Goal: Information Seeking & Learning: Learn about a topic

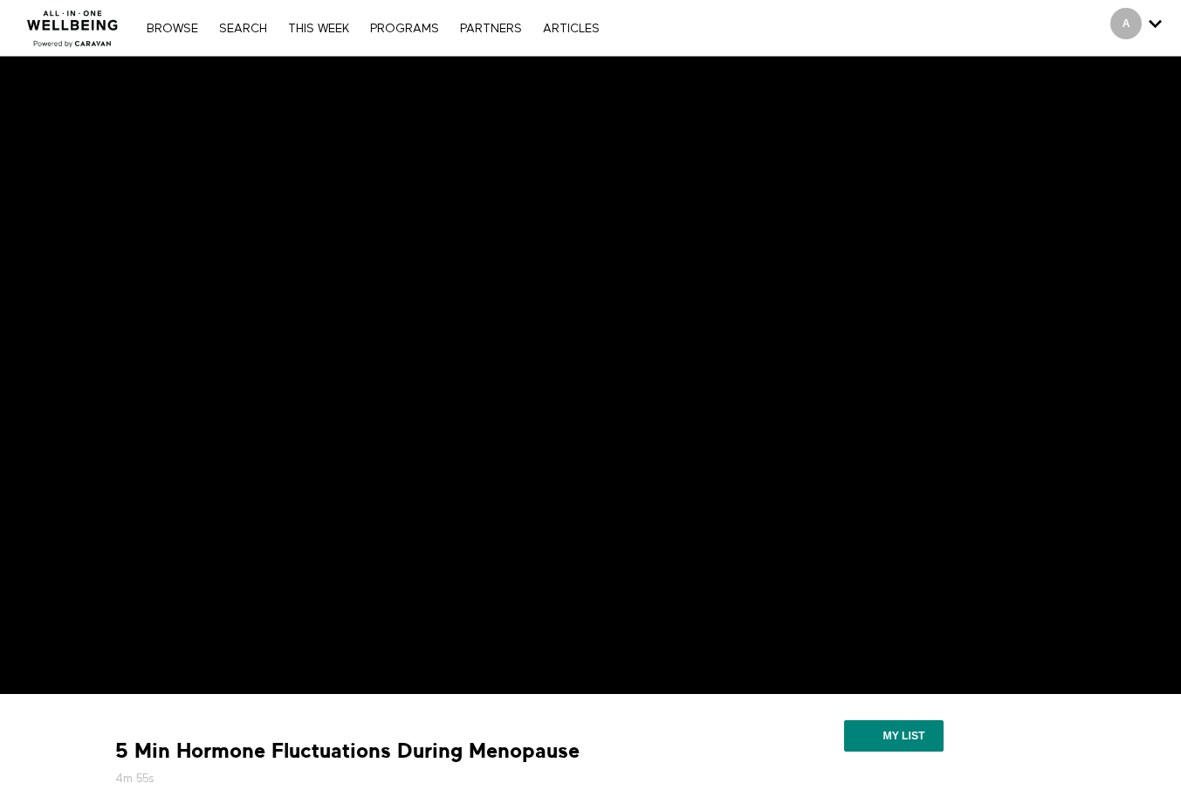
scroll to position [356, 0]
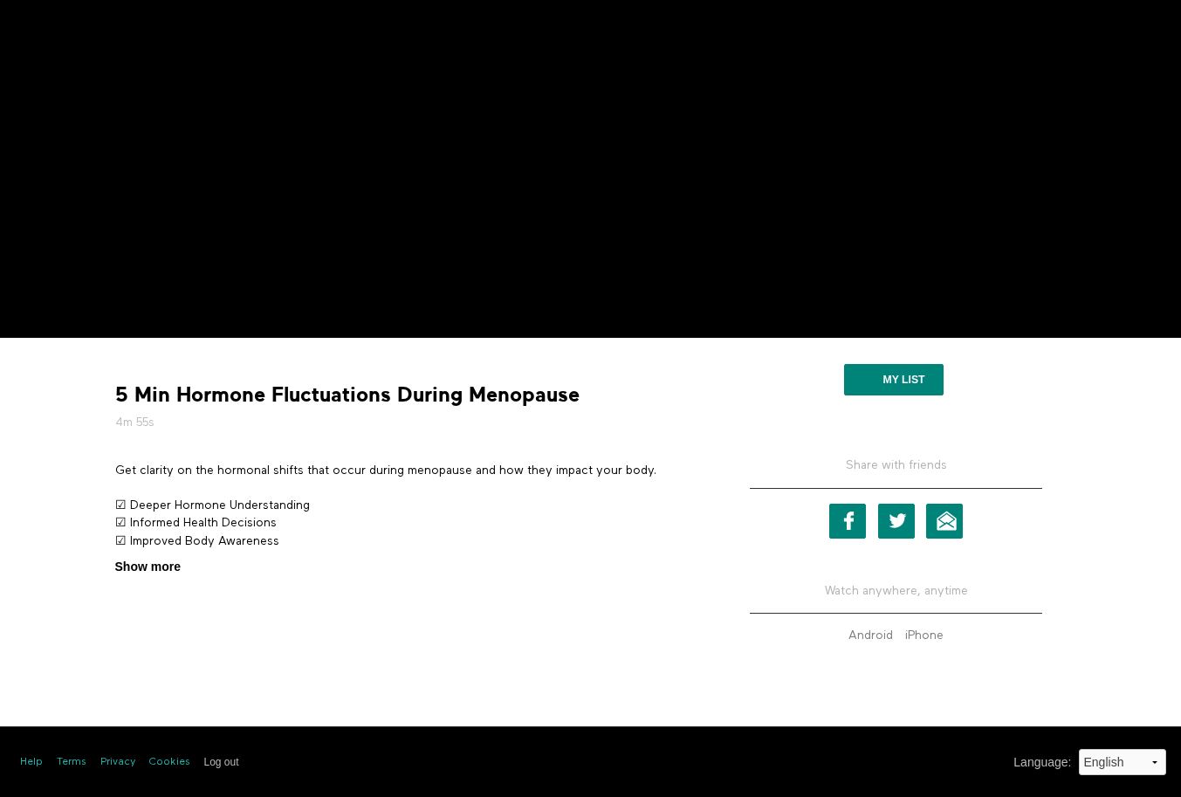
click at [148, 571] on span "Show more" at bounding box center [147, 567] width 65 height 18
click at [0, 0] on input "Show more Show less" at bounding box center [0, 0] width 0 height 0
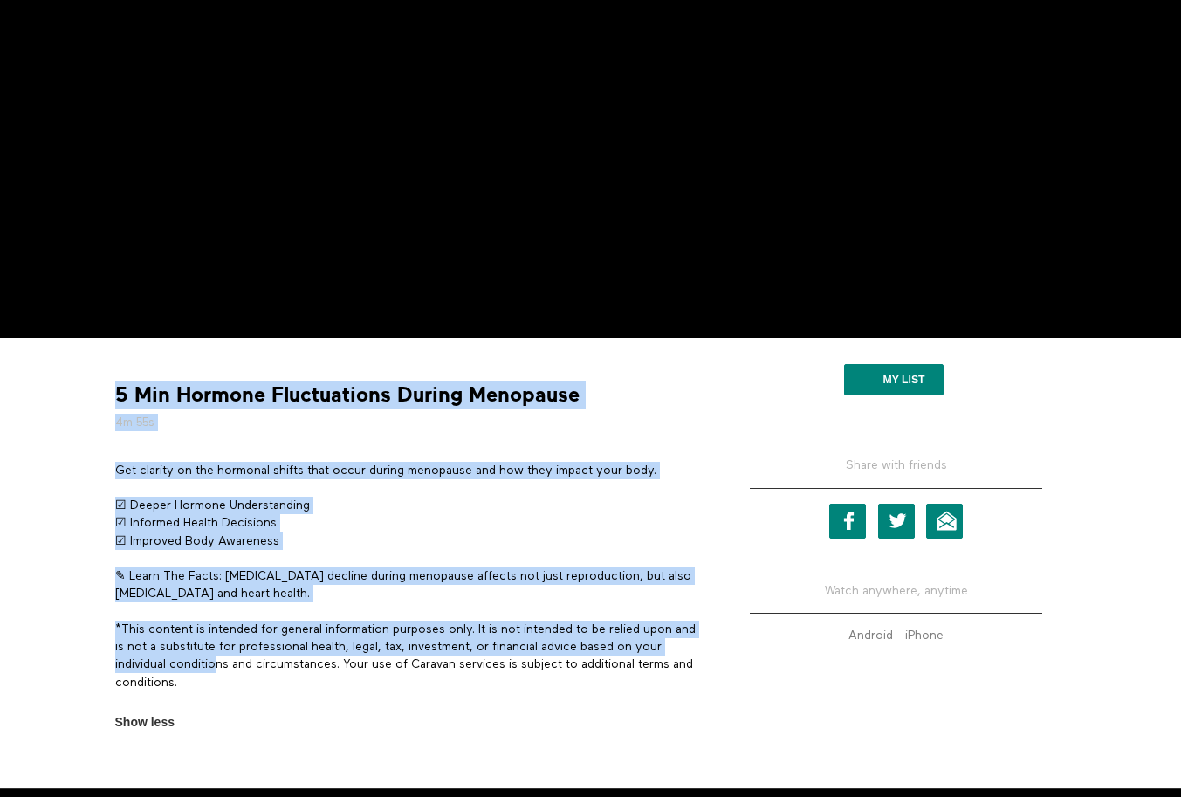
drag, startPoint x: 214, startPoint y: 673, endPoint x: 106, endPoint y: 596, distance: 132.7
click at [106, 596] on div "5 Min Hormone Fluctuations During Menopause 4m 55s Get clarity on the hormonal …" at bounding box center [407, 541] width 611 height 380
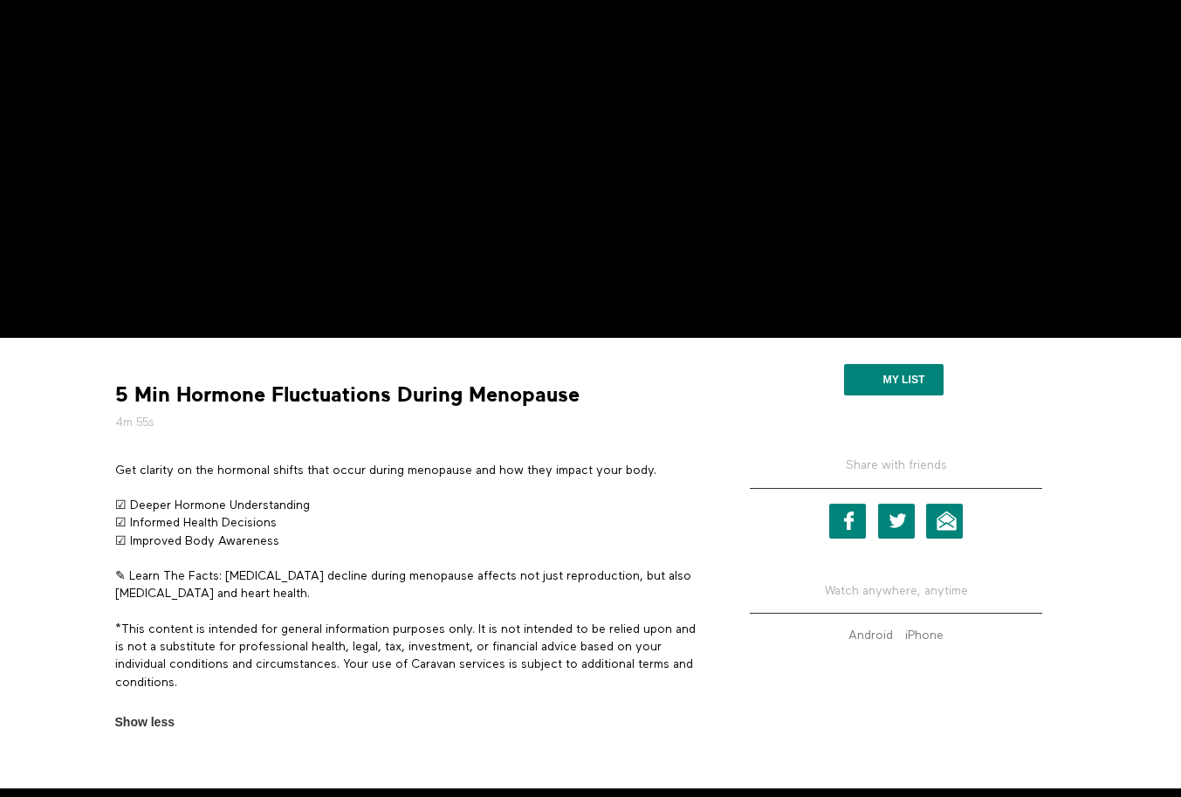
click at [227, 681] on p "*This content is intended for general information purposes only. It is not inte…" at bounding box center [407, 655] width 585 height 71
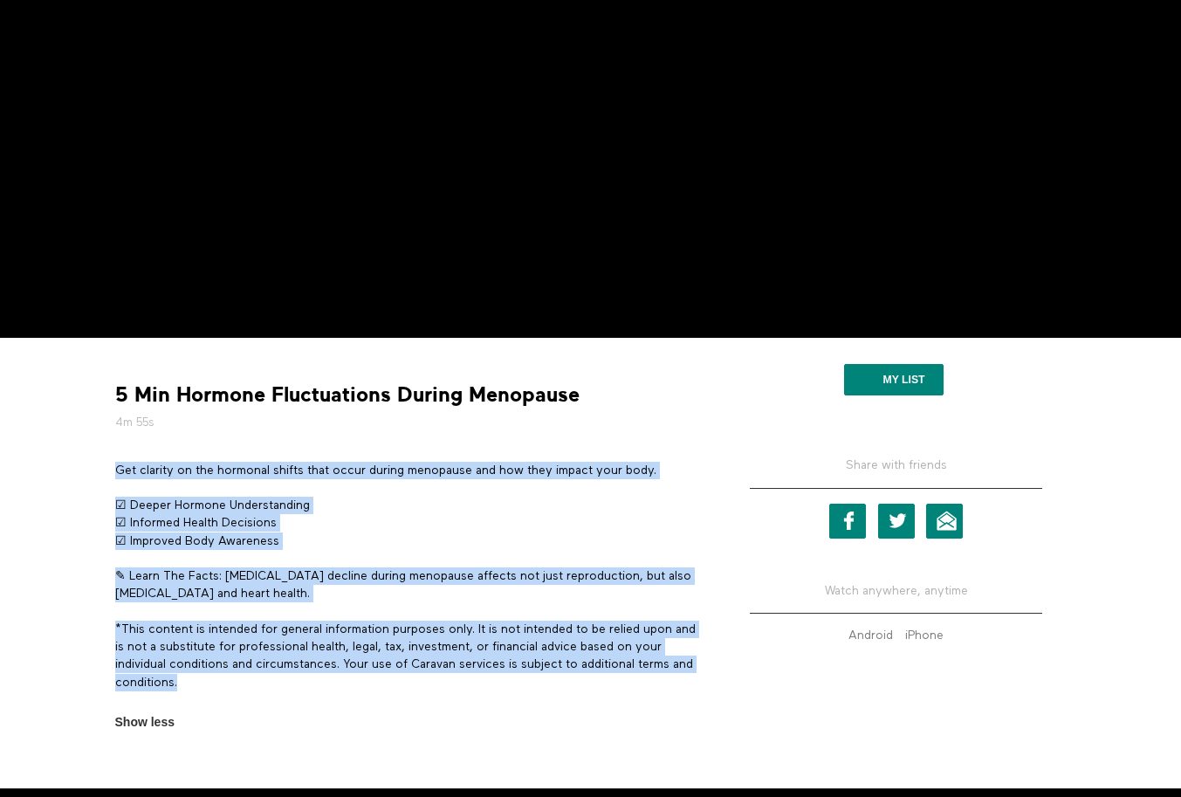
drag, startPoint x: 209, startPoint y: 681, endPoint x: 115, endPoint y: 475, distance: 226.9
click at [115, 475] on div "Get clarity on the hormonal shifts that occur during menopause and how they imp…" at bounding box center [407, 585] width 585 height 247
copy div "Get clarity on the hormonal shifts that occur during menopause and how they imp…"
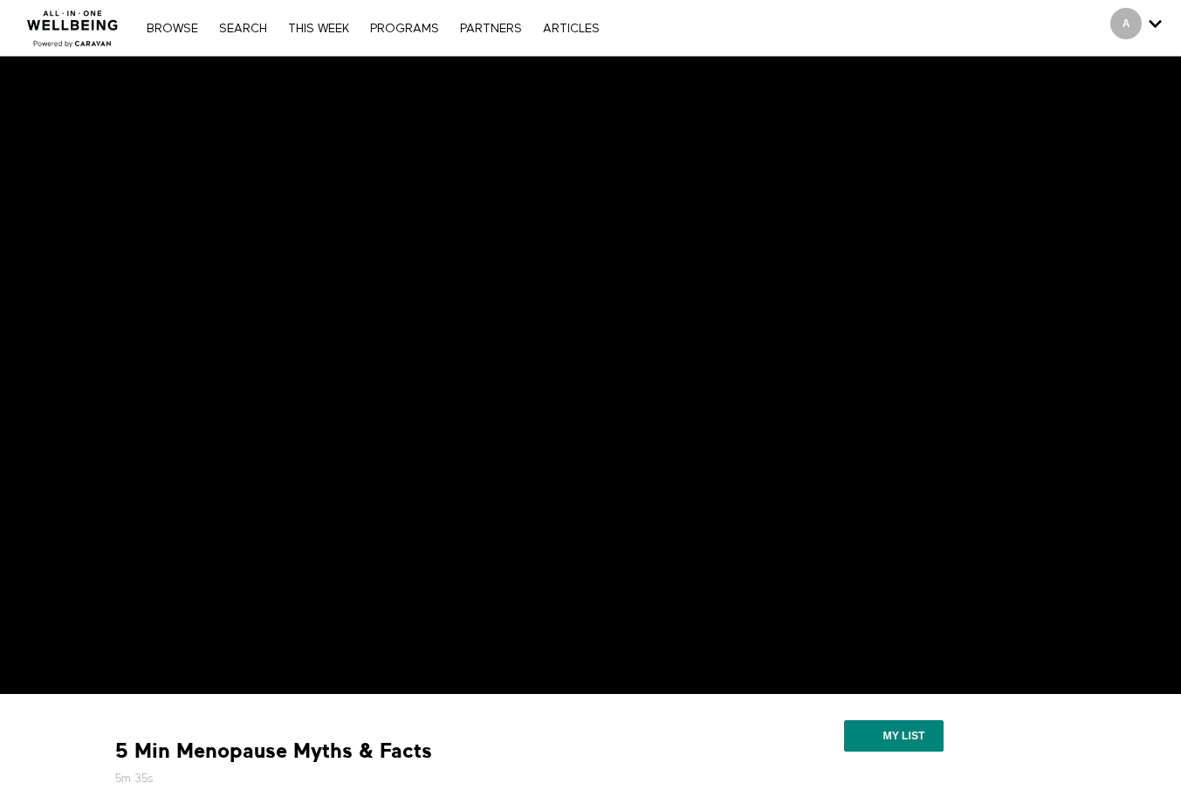
scroll to position [356, 0]
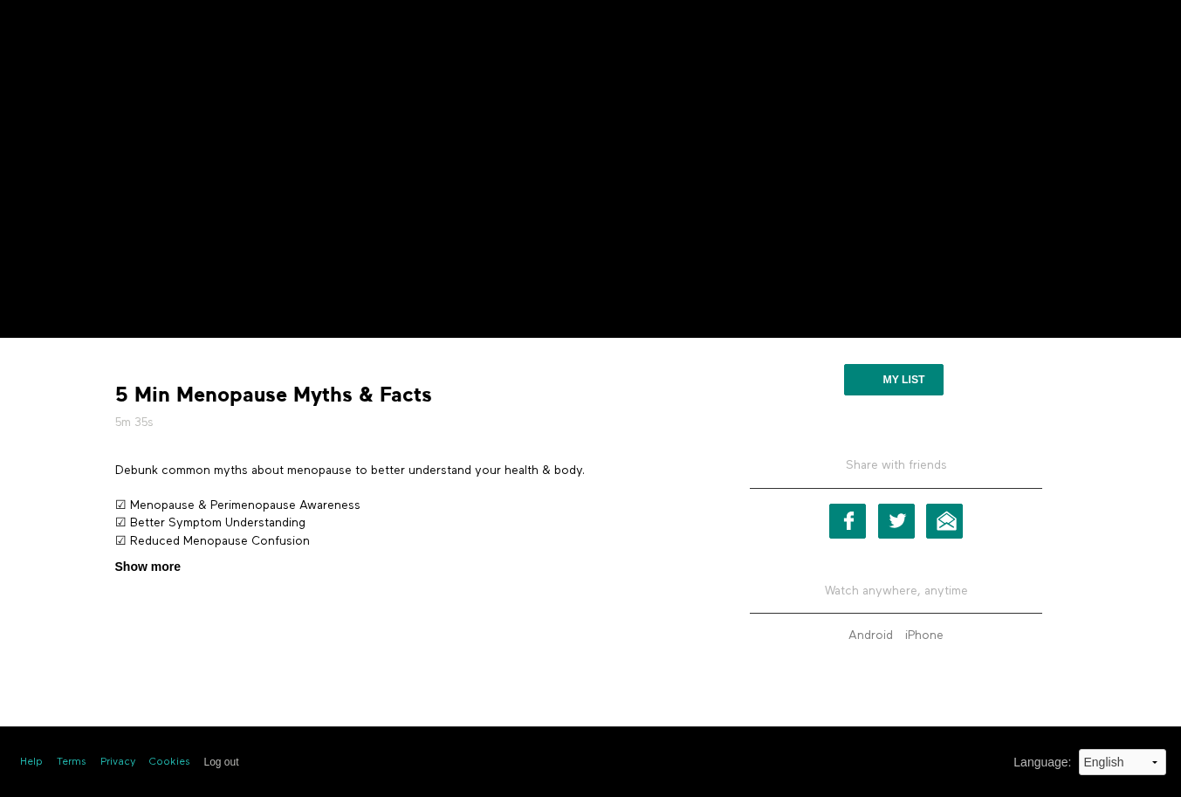
click at [137, 566] on span "Show more" at bounding box center [147, 567] width 65 height 18
click at [0, 0] on input "Show more Show less" at bounding box center [0, 0] width 0 height 0
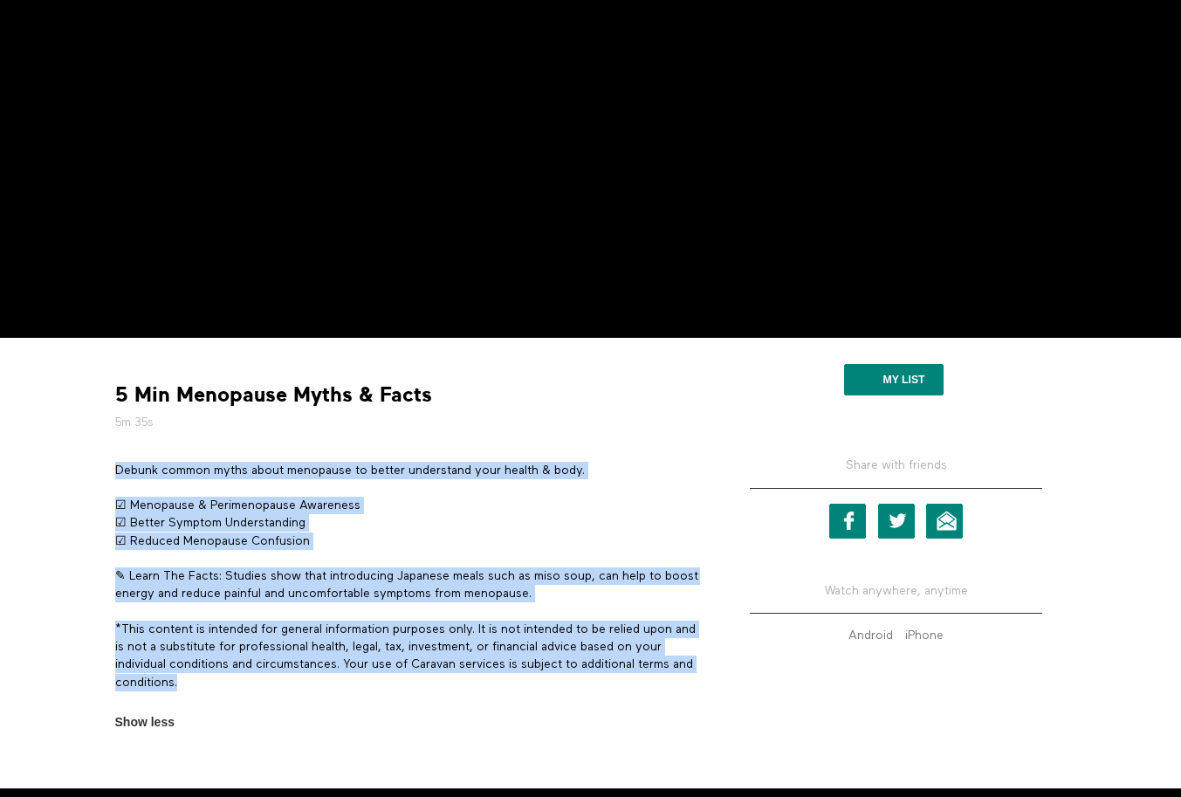
drag, startPoint x: 215, startPoint y: 682, endPoint x: 119, endPoint y: 468, distance: 235.1
click at [119, 468] on div "Debunk common myths about menopause to better understand your health & body. ☑ …" at bounding box center [407, 585] width 585 height 247
copy div "Debunk common myths about menopause to better understand your health & body. ☑ …"
